Goal: Find specific page/section: Find specific page/section

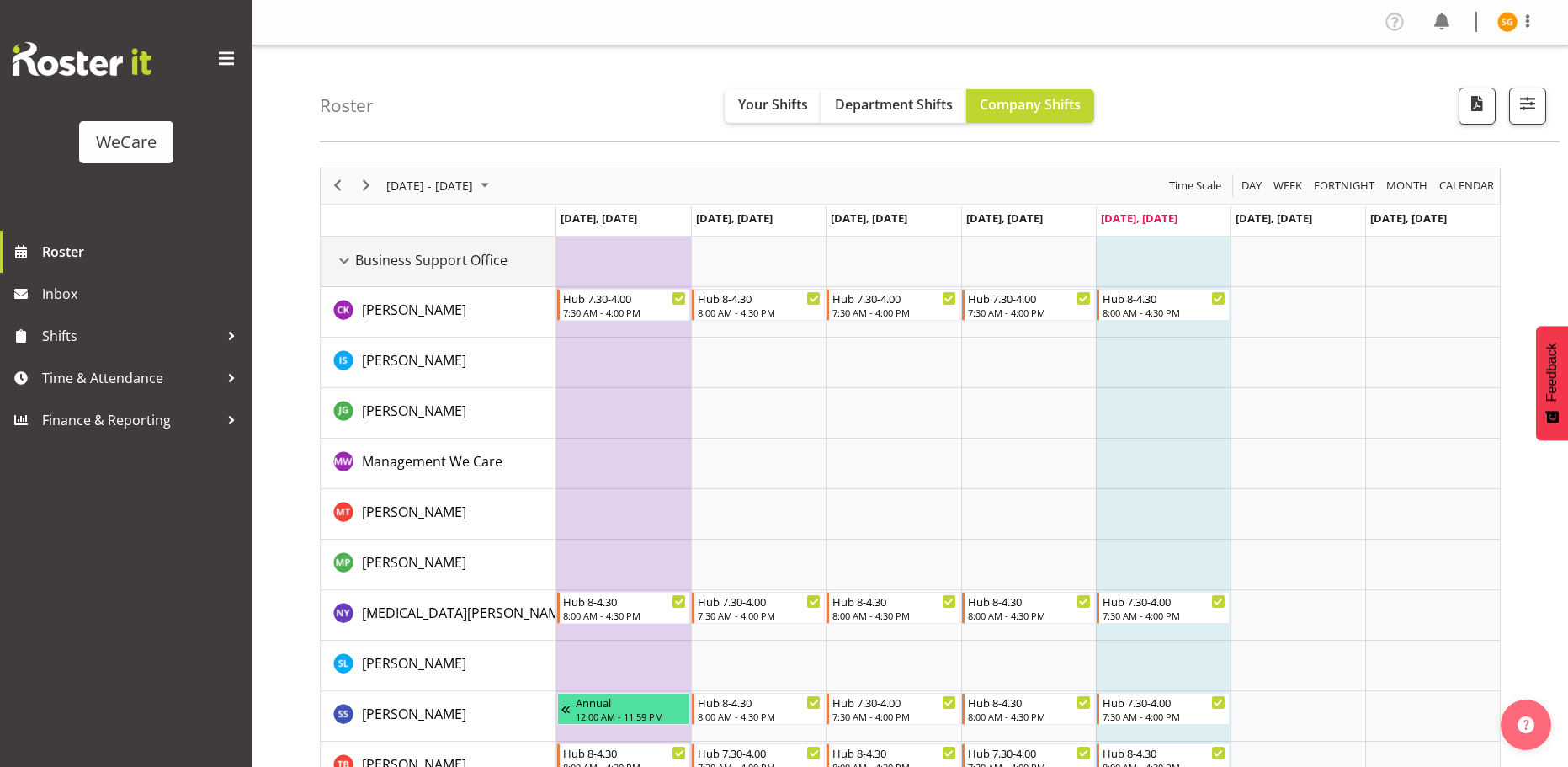
click at [328, 271] on td "Business Support Office" at bounding box center [438, 261] width 236 height 51
click at [344, 262] on div "Business Support Office resource" at bounding box center [344, 260] width 22 height 22
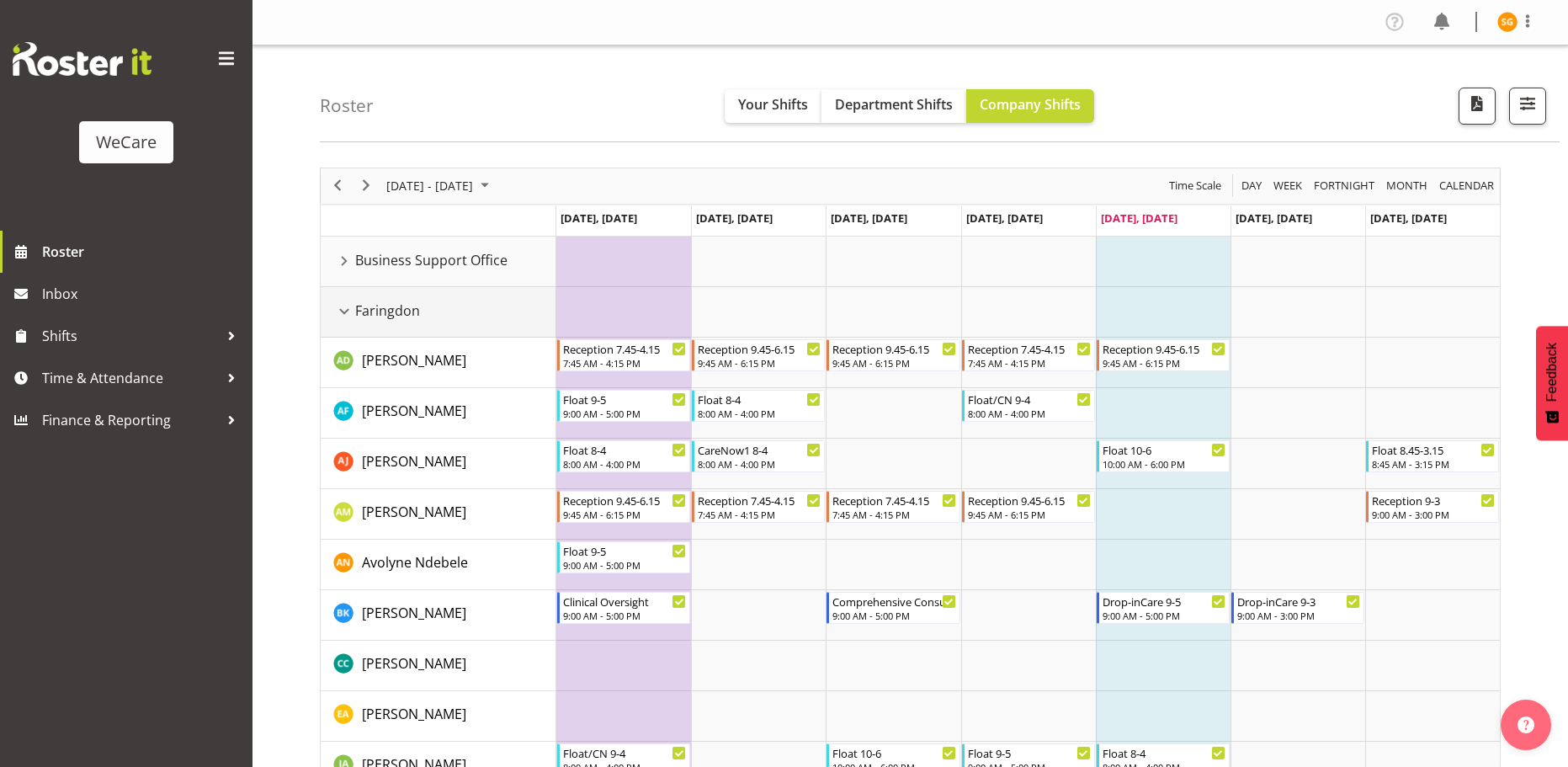
click at [341, 307] on div "Faringdon resource" at bounding box center [344, 311] width 22 height 22
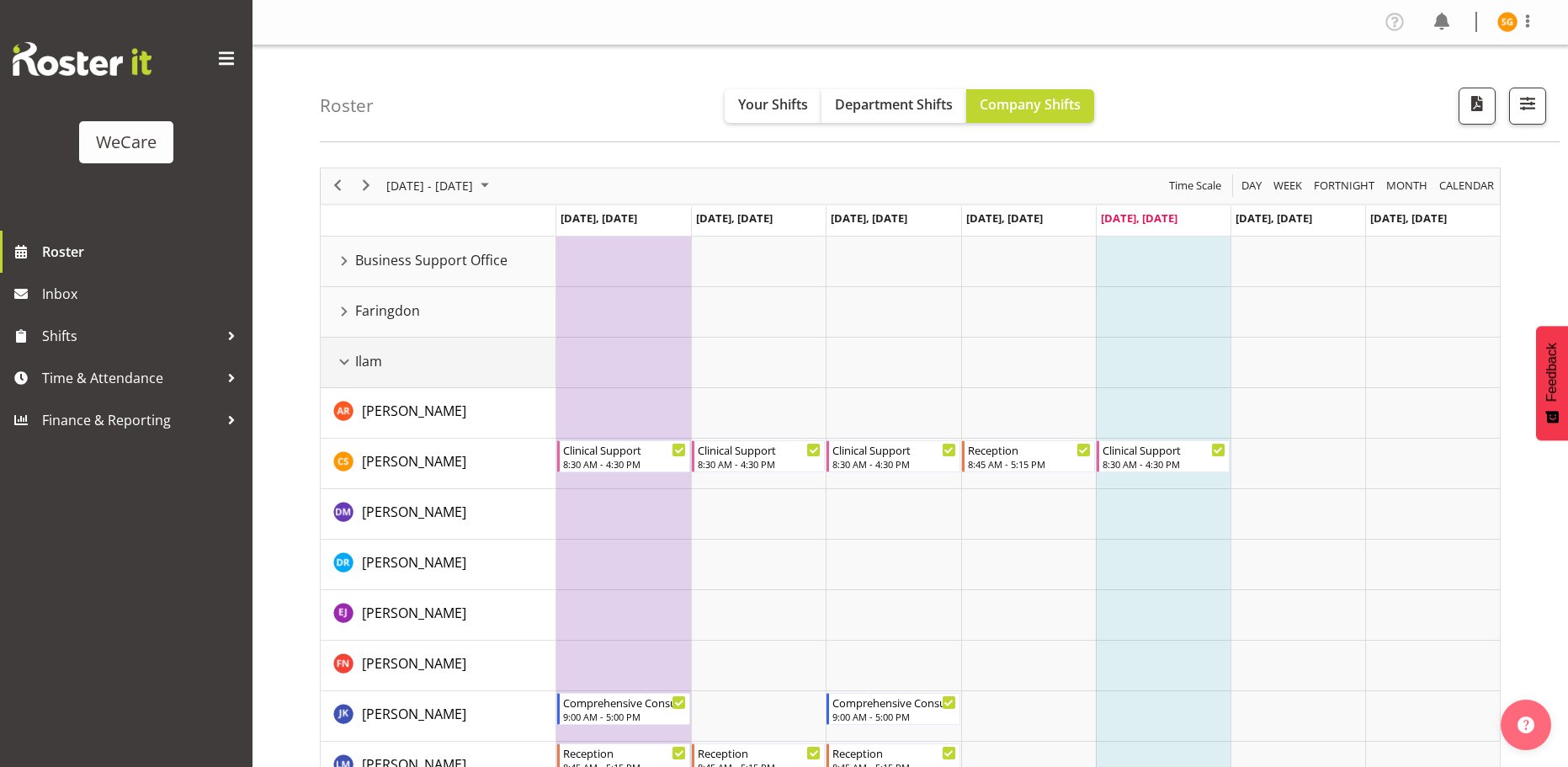
click at [341, 359] on div "Ilam resource" at bounding box center [344, 362] width 22 height 22
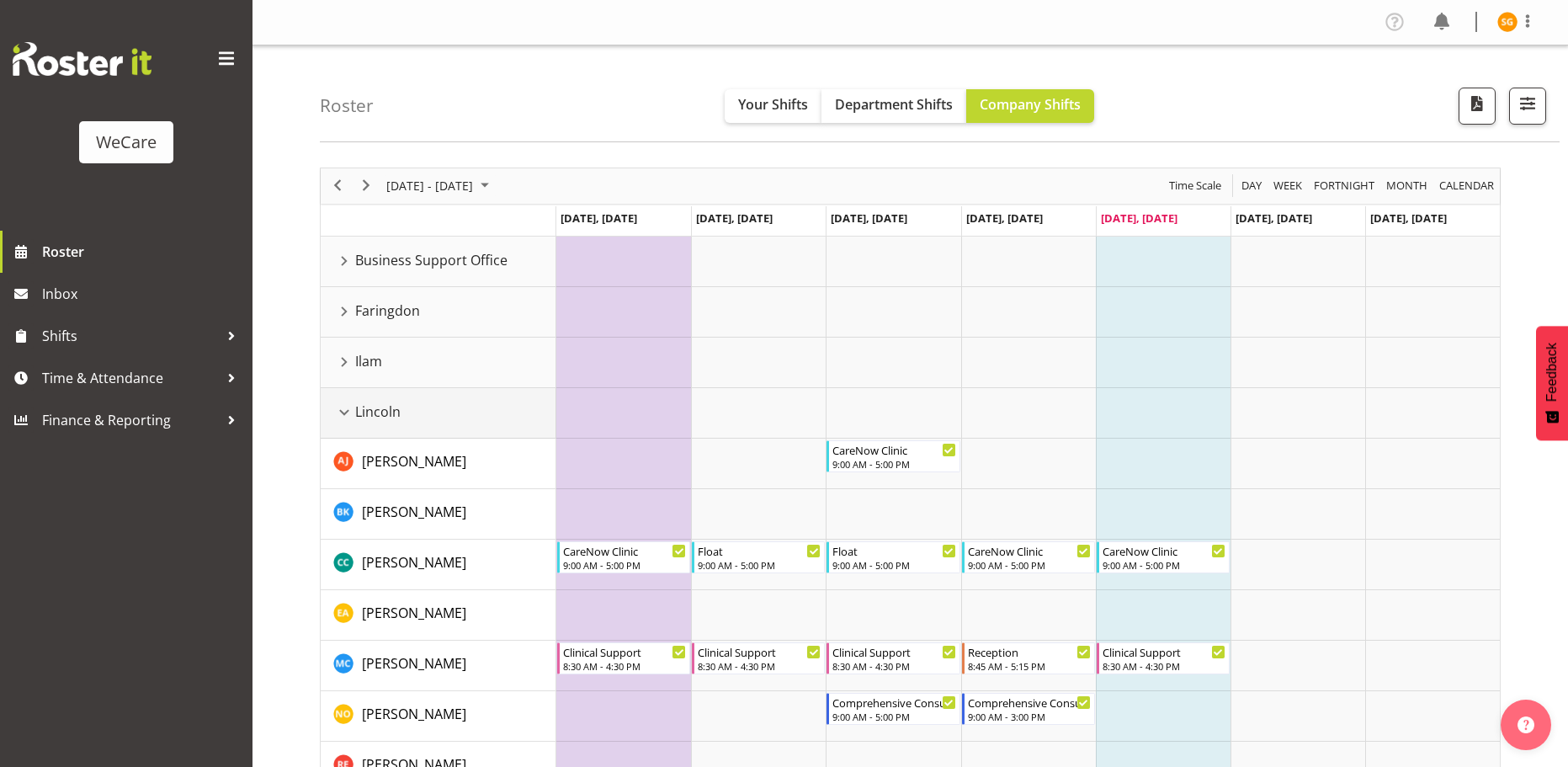
click at [338, 414] on div "Lincoln resource" at bounding box center [344, 412] width 22 height 22
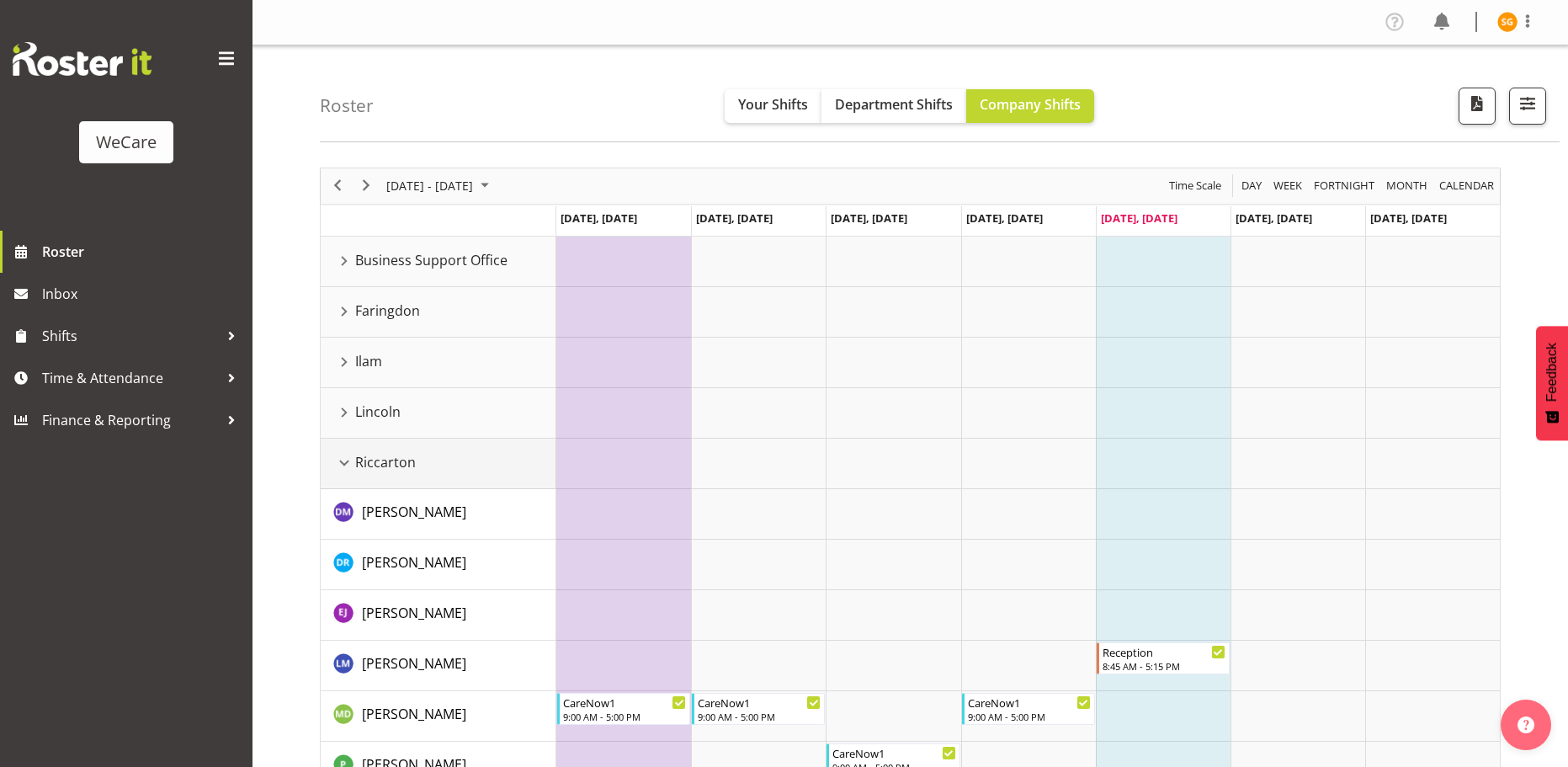
click at [344, 460] on div "Riccarton resource" at bounding box center [344, 463] width 22 height 22
